Goal: Transaction & Acquisition: Book appointment/travel/reservation

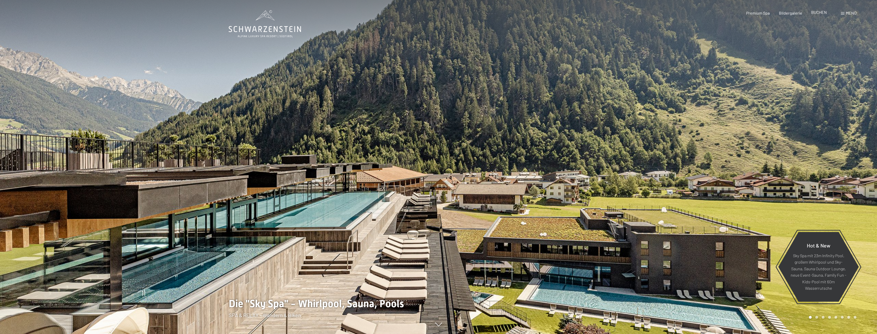
click at [820, 13] on span "BUCHEN" at bounding box center [819, 12] width 16 height 5
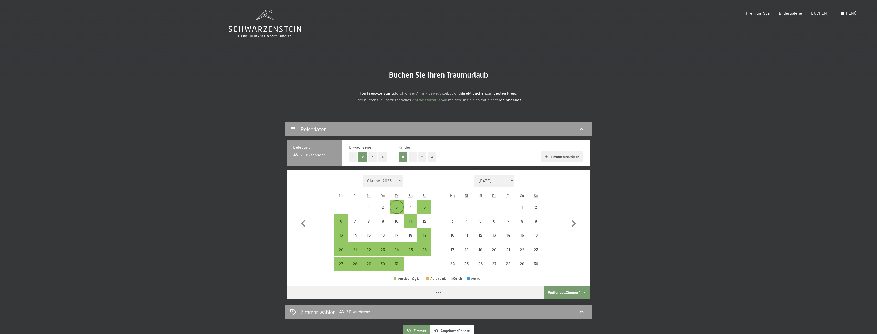
click at [399, 210] on div "3" at bounding box center [396, 211] width 13 height 13
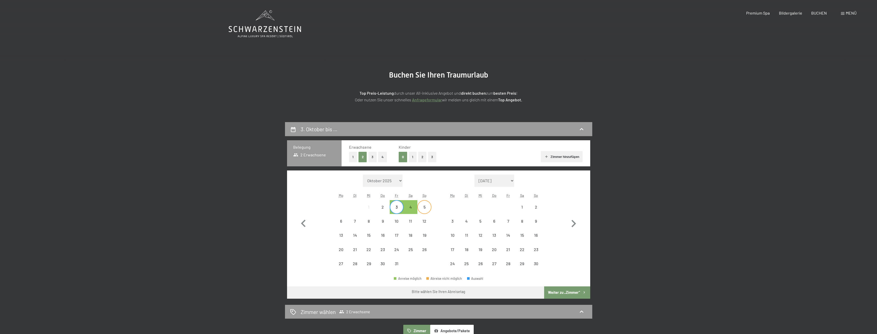
click at [423, 208] on div "5" at bounding box center [424, 211] width 13 height 13
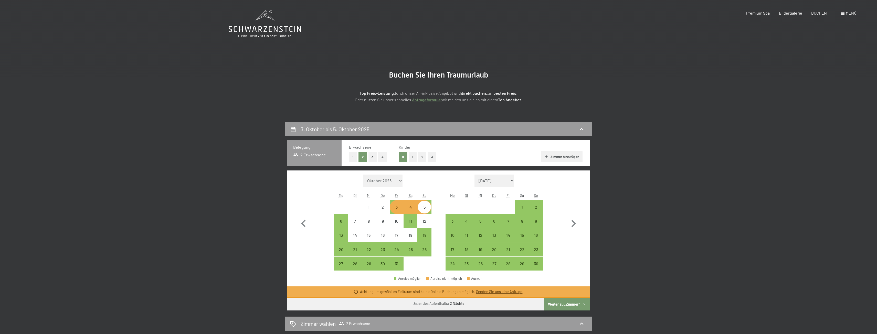
click at [562, 306] on button "Weiter zu „Zimmer“" at bounding box center [567, 304] width 46 height 12
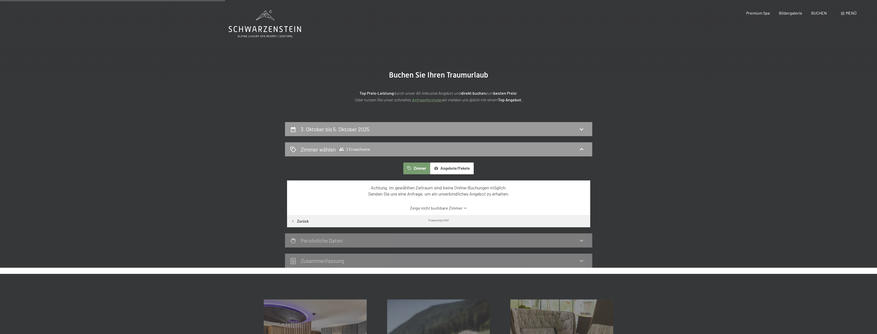
scroll to position [122, 0]
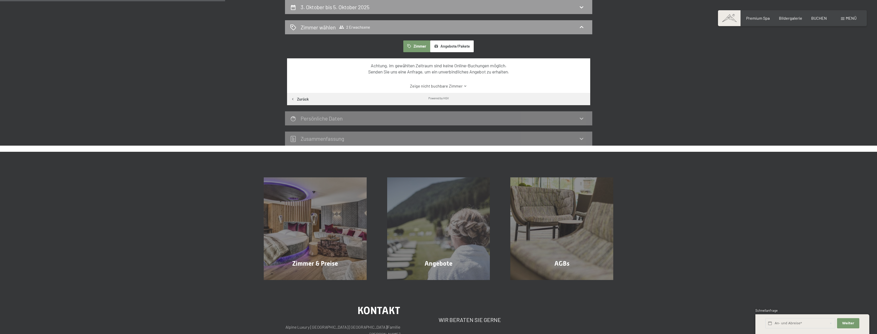
click at [457, 86] on link "Zeige nicht buchbare Zimmer" at bounding box center [438, 86] width 285 height 6
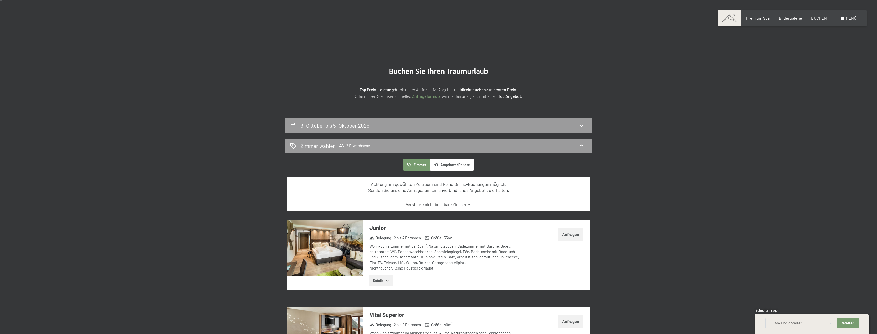
scroll to position [0, 0]
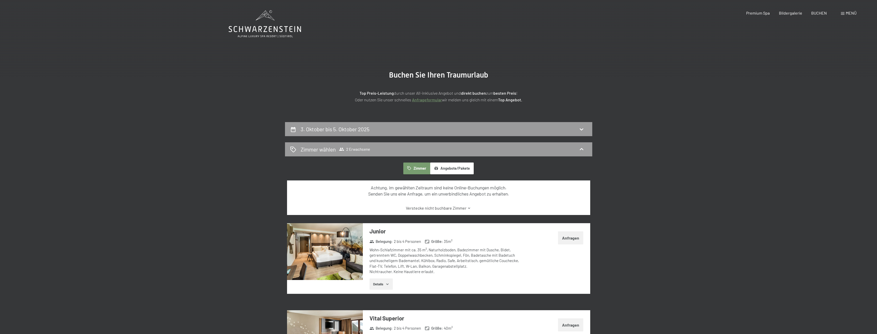
click at [507, 129] on div "3. Oktober bis 5. Oktober 2025" at bounding box center [438, 128] width 297 height 7
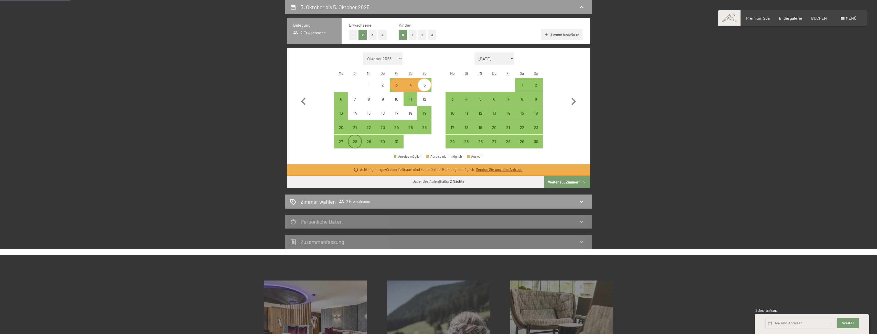
click at [350, 143] on div "28" at bounding box center [354, 146] width 13 height 13
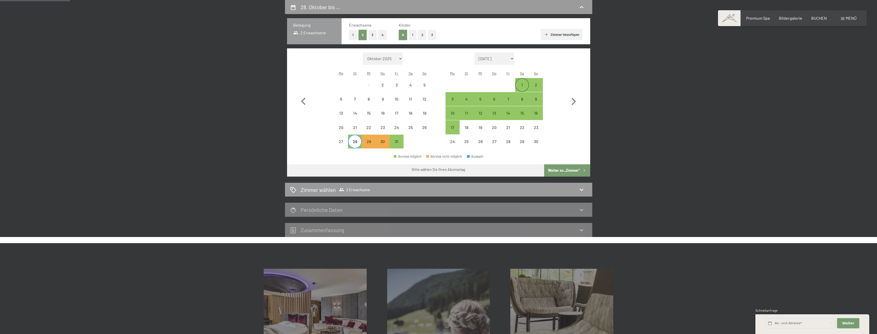
click at [522, 84] on div "1" at bounding box center [522, 89] width 13 height 13
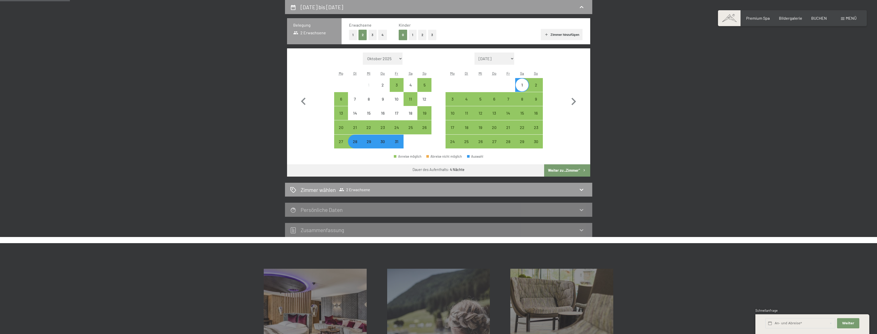
click at [562, 170] on button "Weiter zu „Zimmer“" at bounding box center [567, 170] width 46 height 12
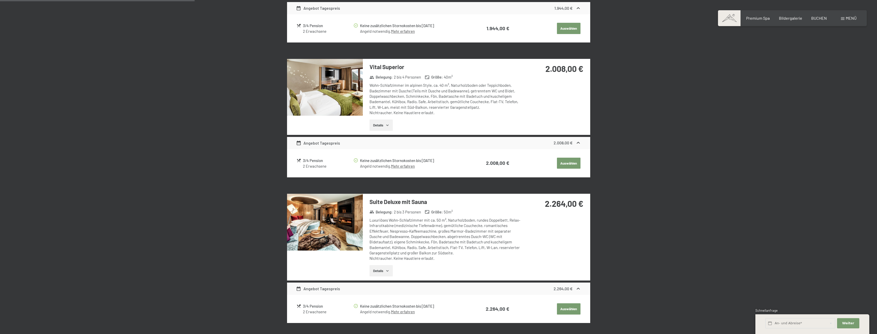
scroll to position [250, 0]
